Goal: Find contact information: Find contact information

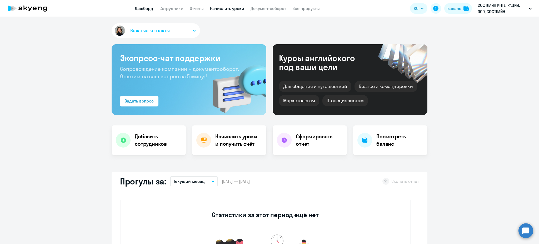
click at [229, 8] on link "Начислить уроки" at bounding box center [227, 8] width 34 height 5
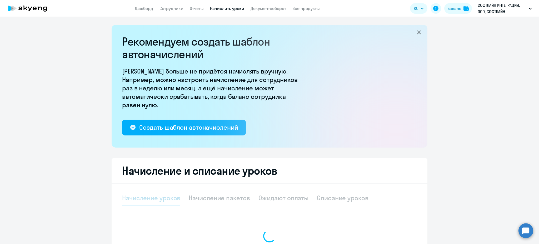
select select "10"
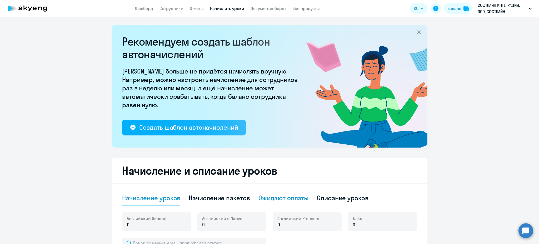
click at [277, 199] on div "Ожидают оплаты" at bounding box center [284, 198] width 50 height 8
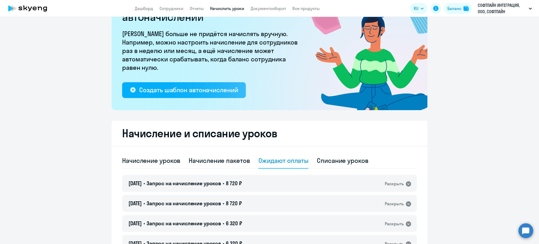
scroll to position [74, 0]
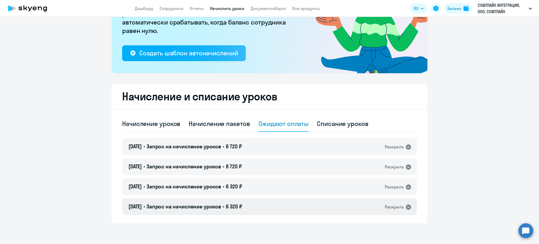
click at [406, 205] on icon at bounding box center [408, 206] width 5 height 5
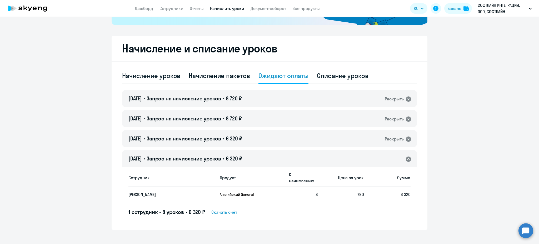
scroll to position [123, 0]
click at [237, 140] on span "6 320 ₽" at bounding box center [234, 138] width 16 height 7
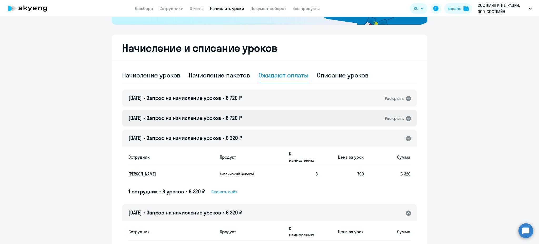
click at [252, 115] on div "[DATE] • Запрос на начисление уроков • 8 720 ₽ Раскрыть" at bounding box center [269, 118] width 295 height 17
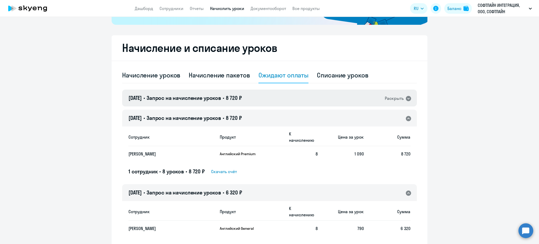
click at [242, 100] on span "8 720 ₽" at bounding box center [234, 98] width 16 height 7
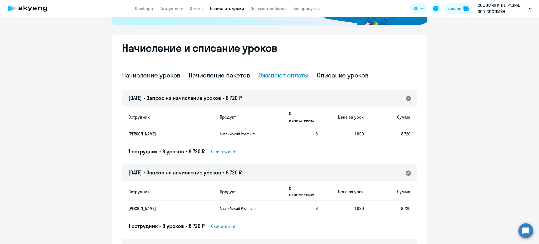
click at [137, 131] on p "[PERSON_NAME]" at bounding box center [166, 134] width 77 height 6
click at [147, 131] on p "[PERSON_NAME]" at bounding box center [166, 134] width 77 height 6
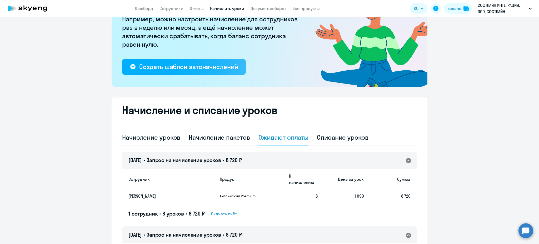
scroll to position [0, 0]
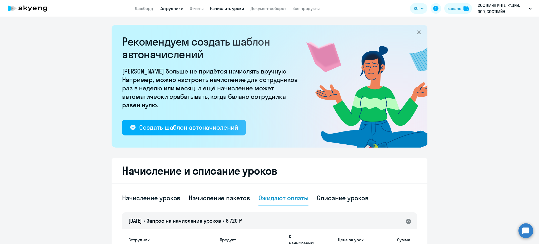
click at [175, 8] on link "Сотрудники" at bounding box center [172, 8] width 24 height 5
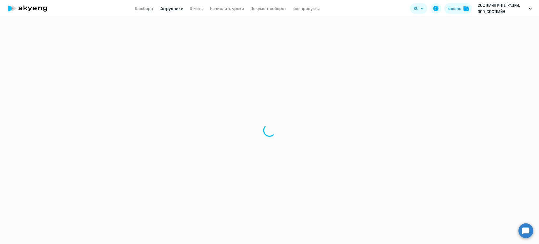
select select "30"
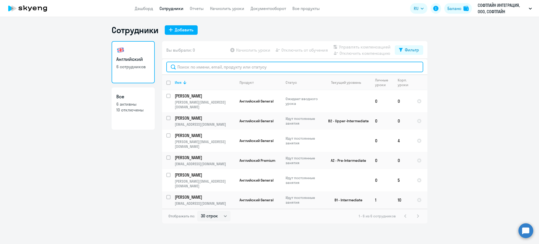
click at [205, 67] on input "text" at bounding box center [294, 67] width 257 height 11
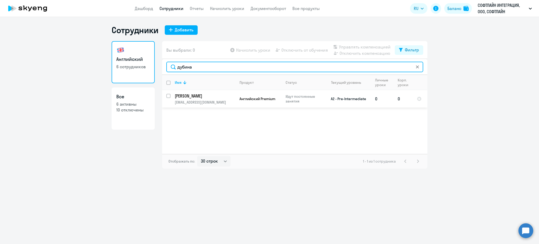
type input "дубина"
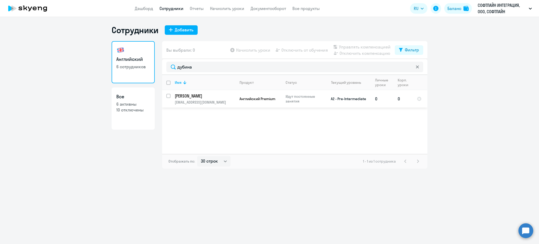
click at [207, 98] on p "[PERSON_NAME]" at bounding box center [205, 96] width 60 height 6
select select "english"
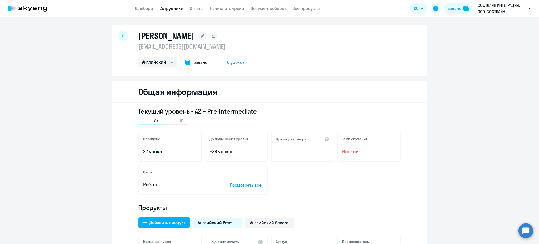
click at [176, 47] on p "[EMAIL_ADDRESS][DOMAIN_NAME]" at bounding box center [193, 46] width 110 height 8
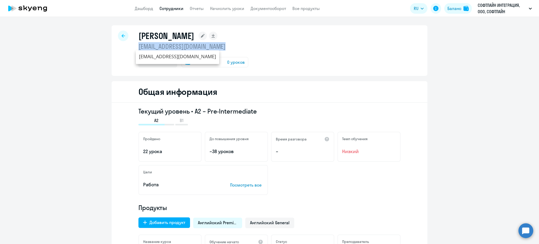
copy p "[EMAIL_ADDRESS][DOMAIN_NAME]"
